Goal: Register for event/course

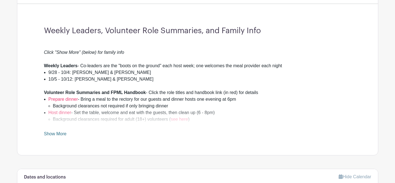
scroll to position [148, 0]
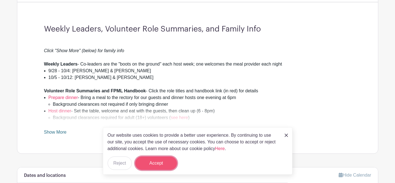
click at [150, 164] on button "Accept" at bounding box center [156, 162] width 42 height 13
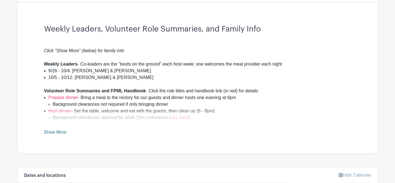
click at [63, 131] on link "Show More" at bounding box center [55, 133] width 23 height 7
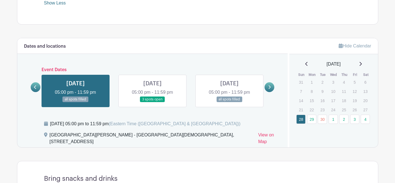
scroll to position [402, 0]
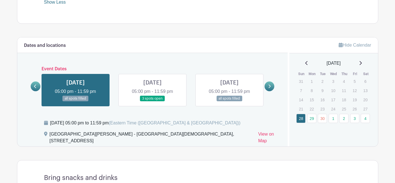
click at [267, 88] on link at bounding box center [270, 86] width 10 height 10
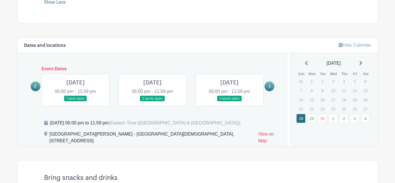
click at [76, 102] on link at bounding box center [76, 102] width 0 height 0
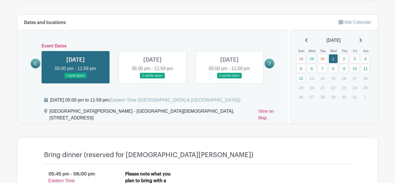
scroll to position [418, 0]
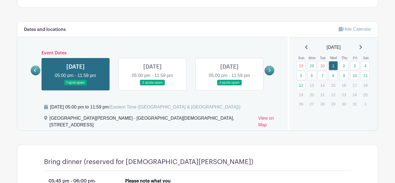
click at [269, 73] on icon at bounding box center [269, 70] width 3 height 4
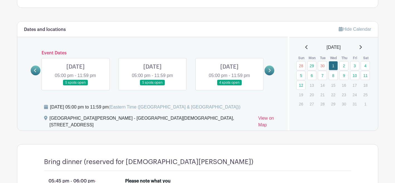
click at [229, 86] on link at bounding box center [229, 86] width 0 height 0
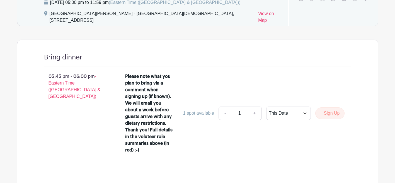
scroll to position [525, 0]
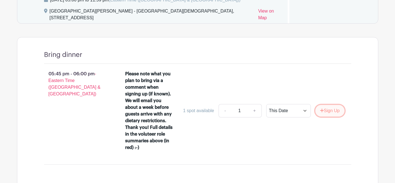
click at [325, 107] on button "Sign Up" at bounding box center [329, 111] width 29 height 12
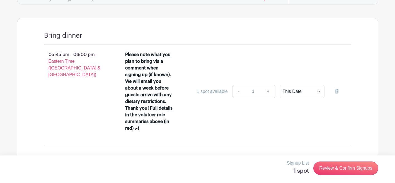
scroll to position [545, 0]
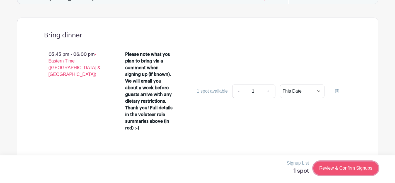
click at [344, 170] on link "Review & Confirm Signups" at bounding box center [345, 167] width 65 height 13
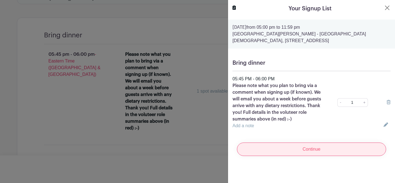
click at [315, 146] on input "Continue" at bounding box center [311, 148] width 149 height 13
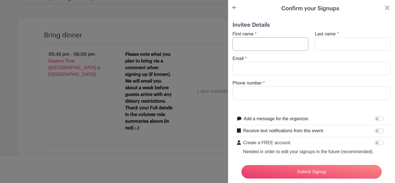
click at [272, 47] on input "First name" at bounding box center [271, 43] width 76 height 13
type input "[PERSON_NAME]"
type input "[EMAIL_ADDRESS][DOMAIN_NAME]"
type input "6106423823"
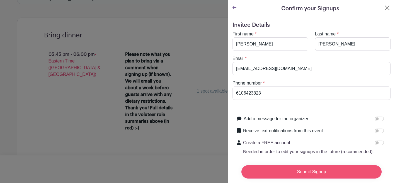
click at [306, 171] on input "Submit Signup" at bounding box center [311, 171] width 140 height 13
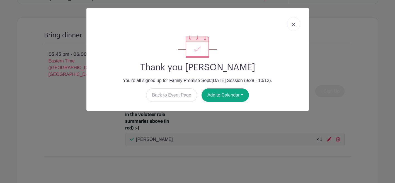
click at [297, 22] on link at bounding box center [293, 24] width 13 height 14
